Goal: Information Seeking & Learning: Understand process/instructions

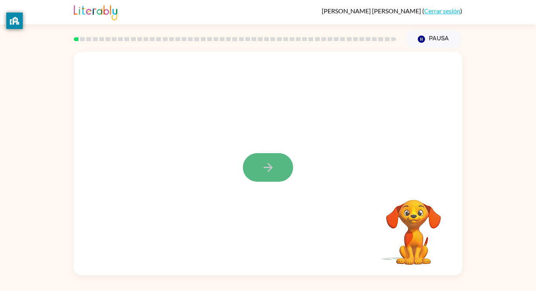
click at [274, 169] on button "button" at bounding box center [268, 167] width 50 height 29
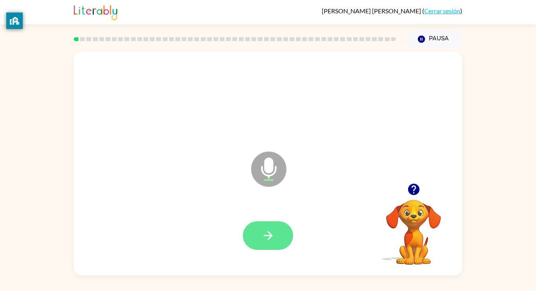
click at [276, 230] on button "button" at bounding box center [268, 236] width 50 height 29
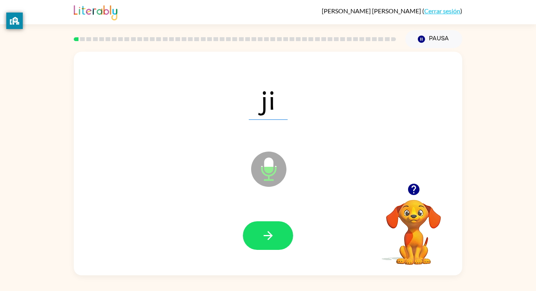
click at [271, 232] on icon "button" at bounding box center [268, 236] width 14 height 14
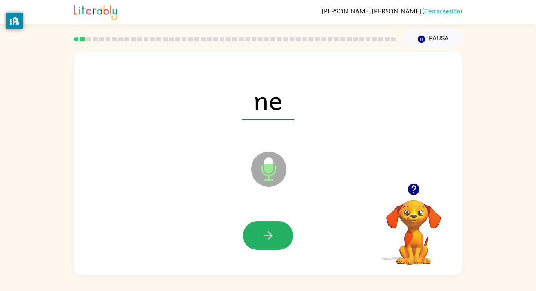
click at [271, 232] on icon "button" at bounding box center [268, 236] width 14 height 14
click at [265, 231] on icon "button" at bounding box center [268, 236] width 14 height 14
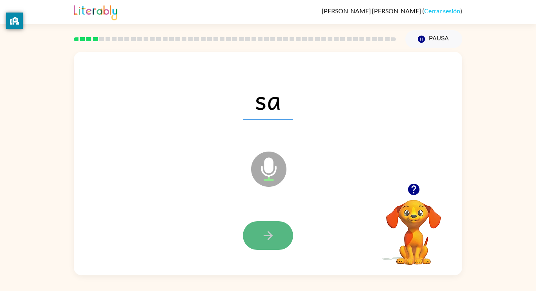
click at [267, 234] on icon "button" at bounding box center [268, 236] width 14 height 14
click at [268, 236] on icon "button" at bounding box center [268, 236] width 14 height 14
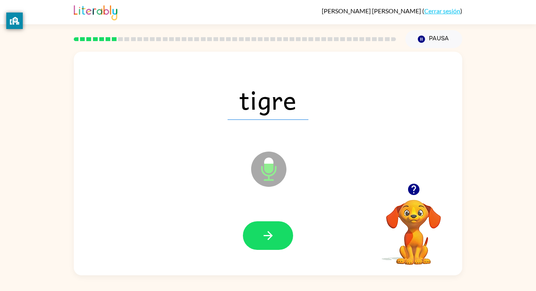
click at [268, 236] on icon "button" at bounding box center [268, 236] width 14 height 14
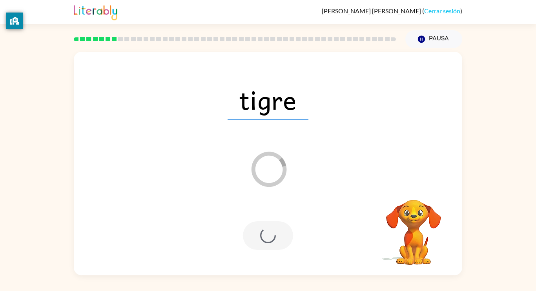
click at [268, 236] on div at bounding box center [268, 236] width 50 height 29
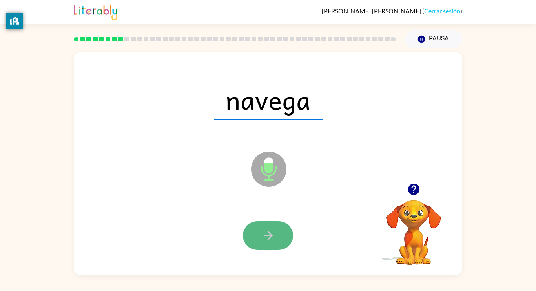
click at [268, 238] on icon "button" at bounding box center [267, 235] width 9 height 9
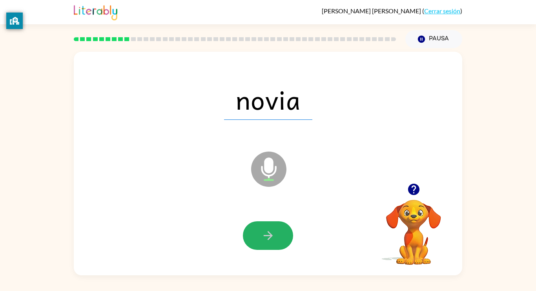
click at [268, 238] on icon "button" at bounding box center [267, 235] width 9 height 9
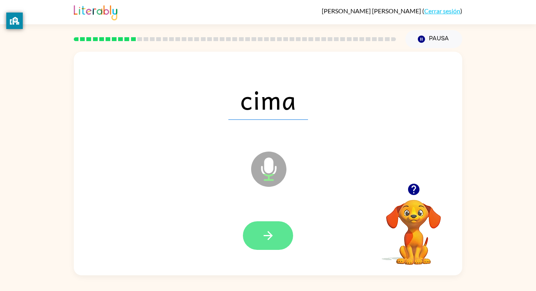
click at [269, 239] on icon "button" at bounding box center [267, 235] width 9 height 9
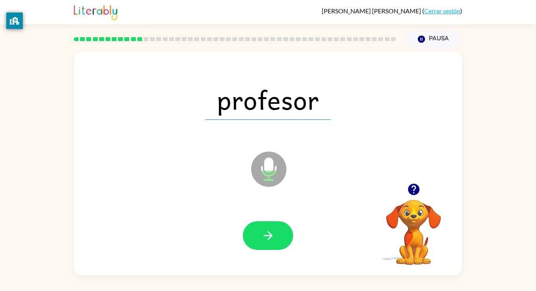
click at [269, 239] on icon "button" at bounding box center [267, 235] width 9 height 9
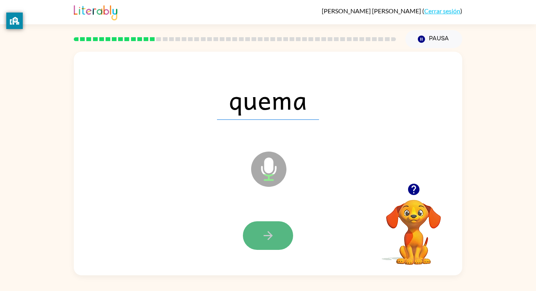
click at [269, 240] on icon "button" at bounding box center [268, 236] width 14 height 14
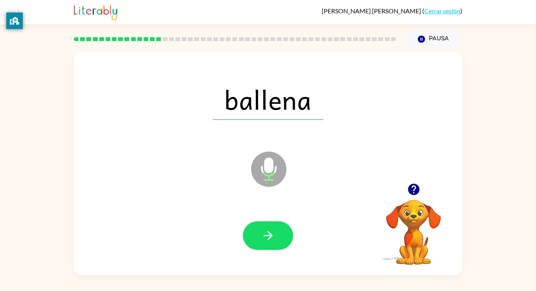
click at [269, 240] on icon "button" at bounding box center [268, 236] width 14 height 14
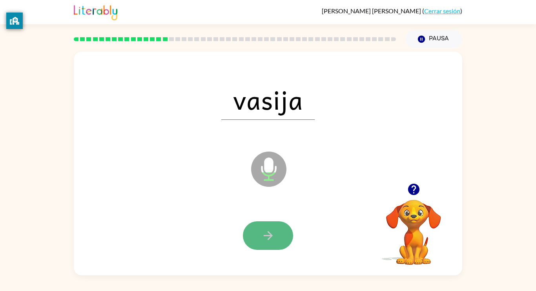
click at [269, 240] on icon "button" at bounding box center [268, 236] width 14 height 14
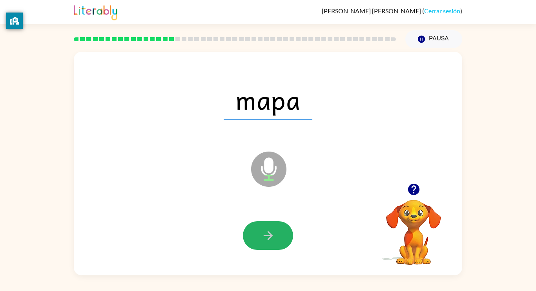
click at [269, 240] on icon "button" at bounding box center [268, 236] width 14 height 14
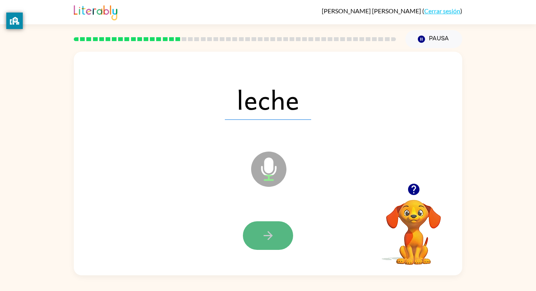
click at [270, 239] on icon "button" at bounding box center [268, 236] width 14 height 14
click at [270, 240] on icon "button" at bounding box center [268, 236] width 14 height 14
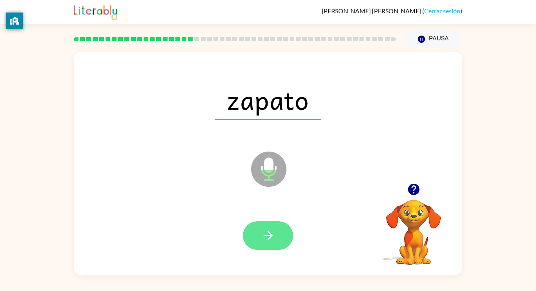
click at [270, 240] on icon "button" at bounding box center [268, 236] width 14 height 14
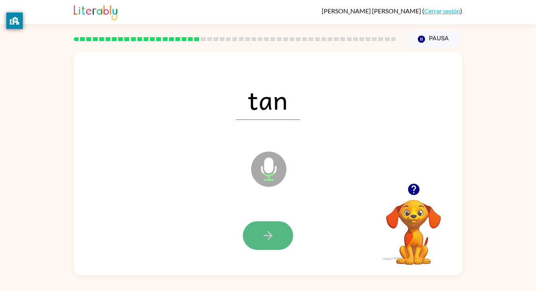
click at [270, 240] on icon "button" at bounding box center [268, 236] width 14 height 14
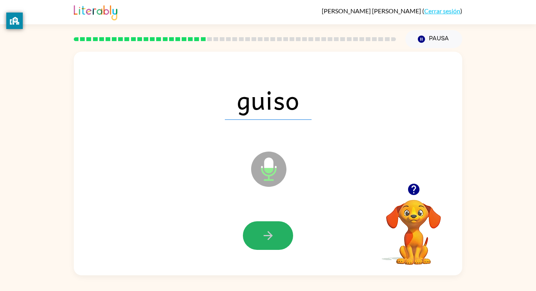
click at [270, 240] on icon "button" at bounding box center [268, 236] width 14 height 14
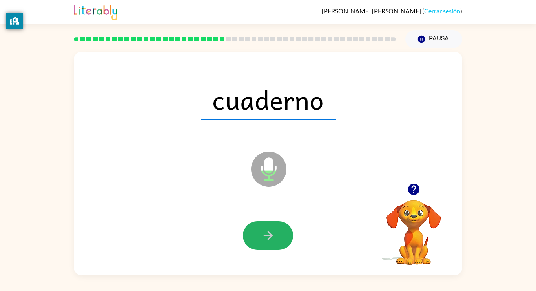
click at [270, 240] on icon "button" at bounding box center [268, 236] width 14 height 14
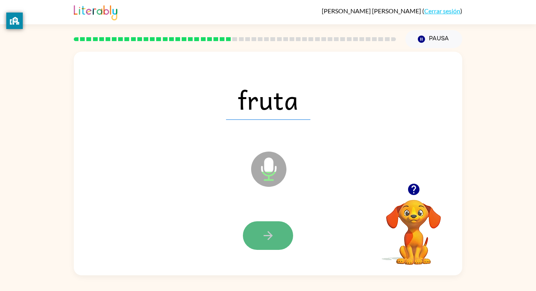
click at [270, 239] on icon "button" at bounding box center [268, 236] width 14 height 14
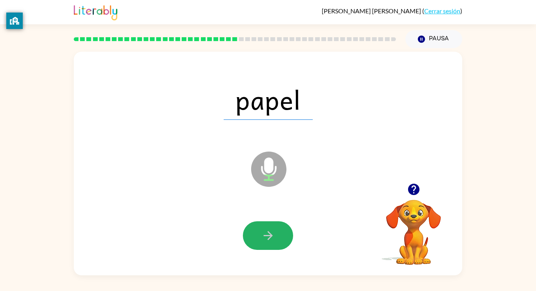
click at [270, 239] on icon "button" at bounding box center [268, 236] width 14 height 14
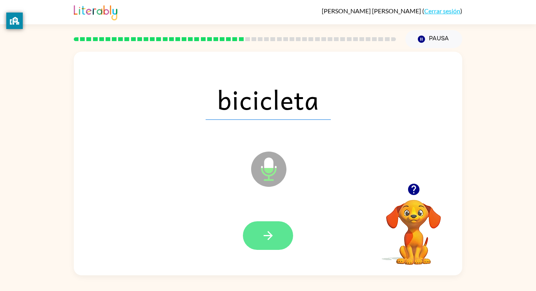
click at [285, 230] on button "button" at bounding box center [268, 236] width 50 height 29
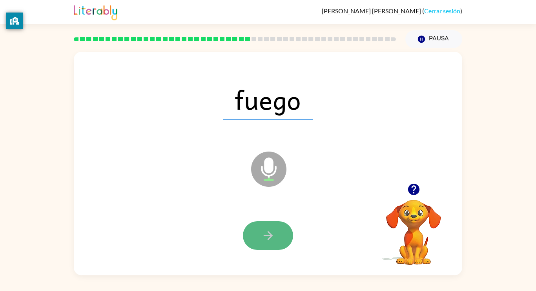
click at [270, 244] on button "button" at bounding box center [268, 236] width 50 height 29
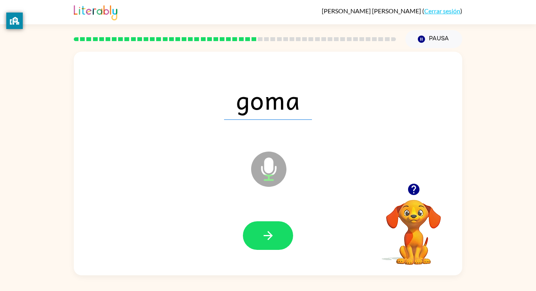
click at [270, 244] on button "button" at bounding box center [268, 236] width 50 height 29
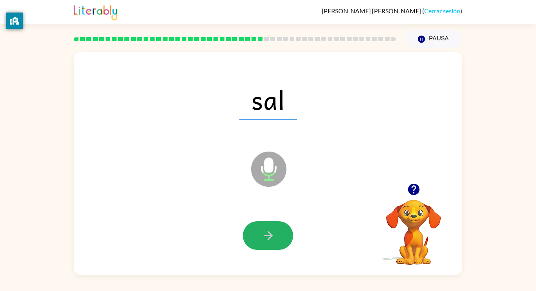
click at [270, 244] on button "button" at bounding box center [268, 236] width 50 height 29
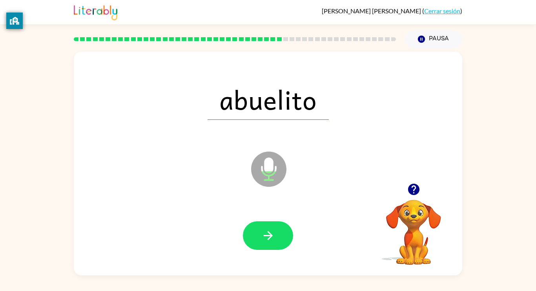
click at [270, 244] on button "button" at bounding box center [268, 236] width 50 height 29
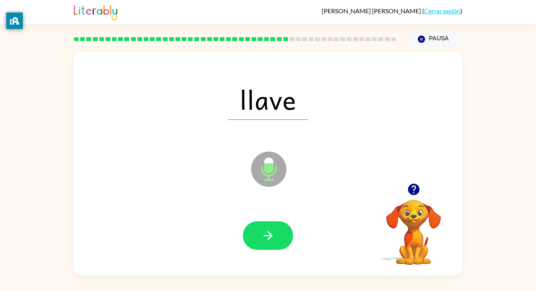
click at [270, 244] on button "button" at bounding box center [268, 236] width 50 height 29
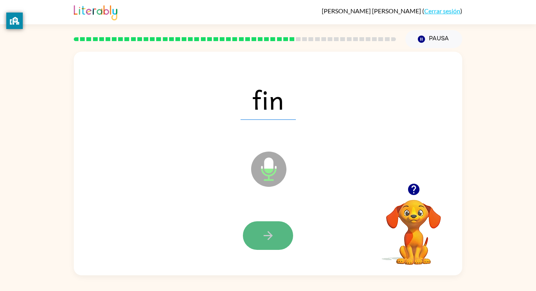
click at [270, 243] on button "button" at bounding box center [268, 236] width 50 height 29
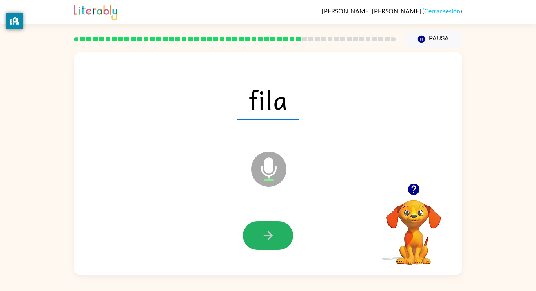
click at [270, 243] on button "button" at bounding box center [268, 236] width 50 height 29
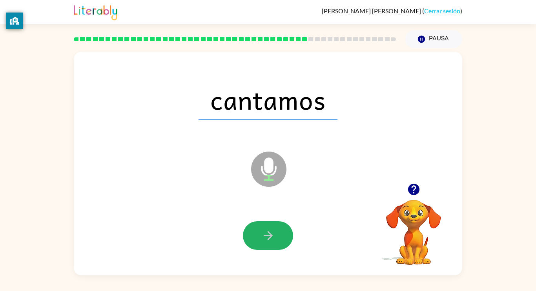
click at [270, 243] on button "button" at bounding box center [268, 236] width 50 height 29
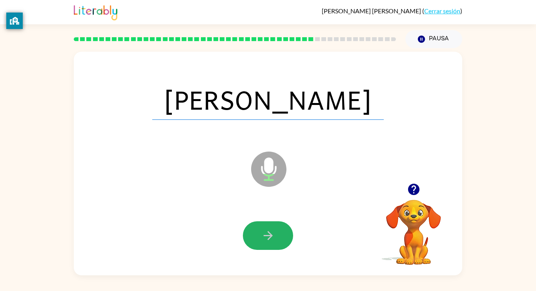
click at [270, 243] on button "button" at bounding box center [268, 236] width 50 height 29
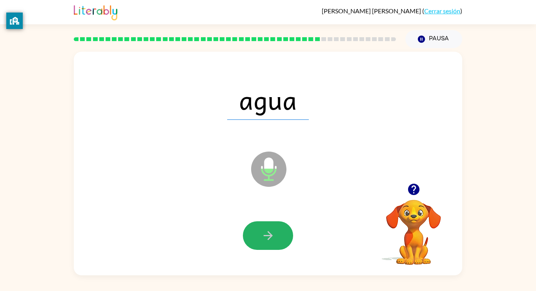
click at [270, 243] on button "button" at bounding box center [268, 236] width 50 height 29
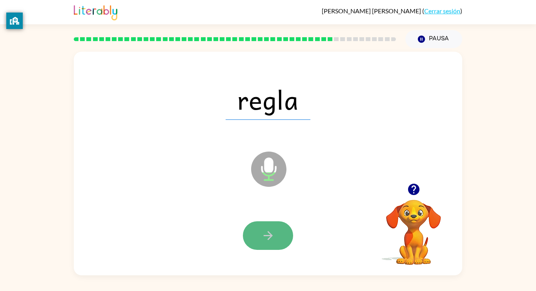
click at [270, 242] on button "button" at bounding box center [268, 236] width 50 height 29
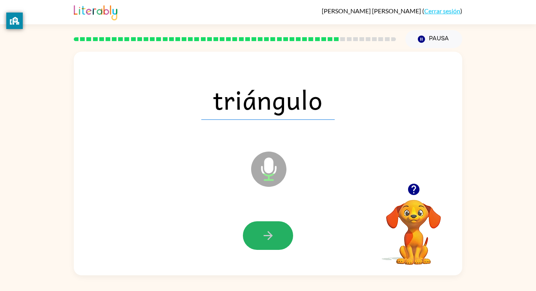
click at [270, 242] on icon "button" at bounding box center [268, 236] width 14 height 14
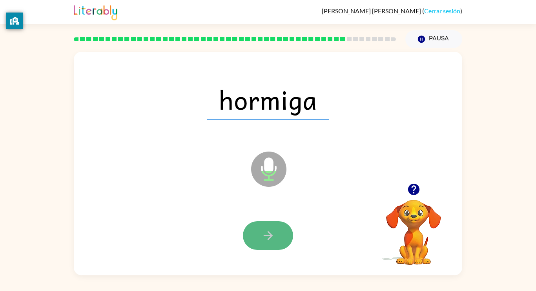
click at [270, 242] on icon "button" at bounding box center [268, 236] width 14 height 14
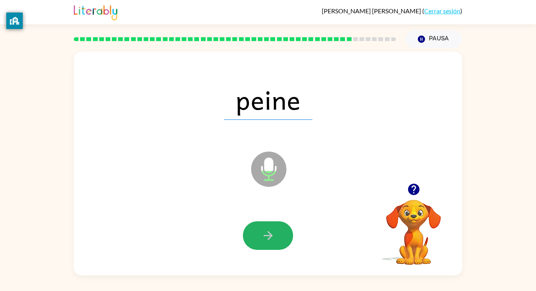
click at [270, 242] on icon "button" at bounding box center [268, 236] width 14 height 14
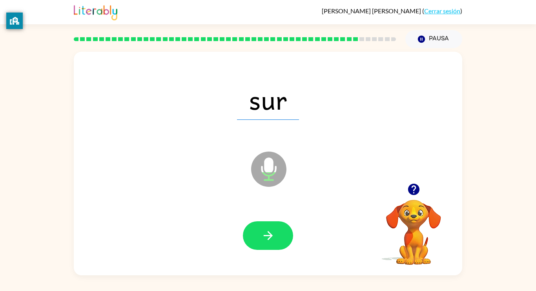
click at [270, 242] on icon "button" at bounding box center [268, 236] width 14 height 14
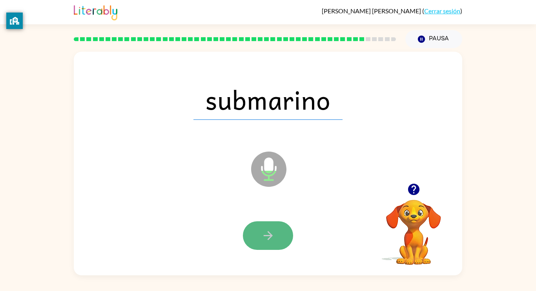
click at [269, 241] on icon "button" at bounding box center [268, 236] width 14 height 14
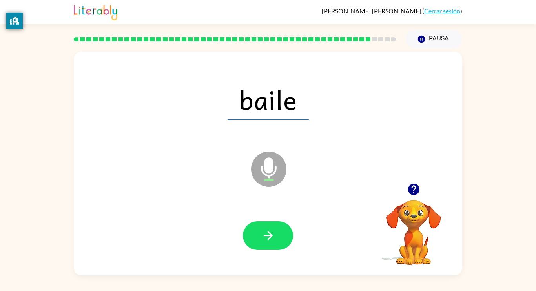
click at [269, 241] on icon "button" at bounding box center [268, 236] width 14 height 14
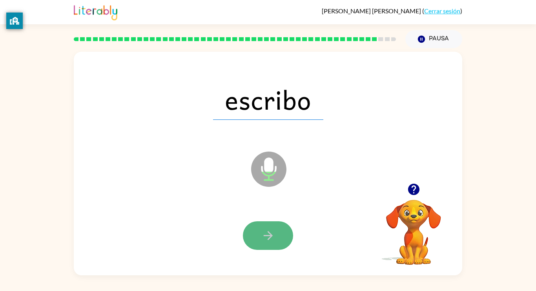
click at [269, 240] on icon "button" at bounding box center [268, 236] width 14 height 14
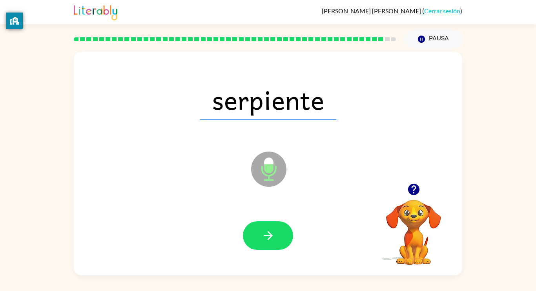
click at [270, 240] on icon "button" at bounding box center [268, 236] width 14 height 14
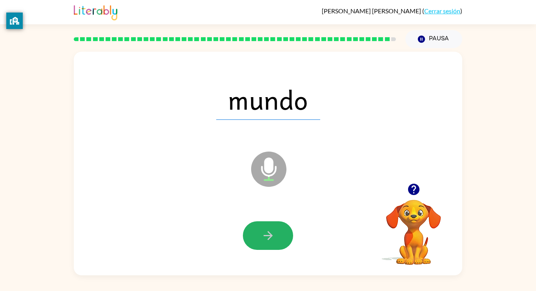
click at [270, 240] on icon "button" at bounding box center [268, 236] width 14 height 14
